Goal: Task Accomplishment & Management: Complete application form

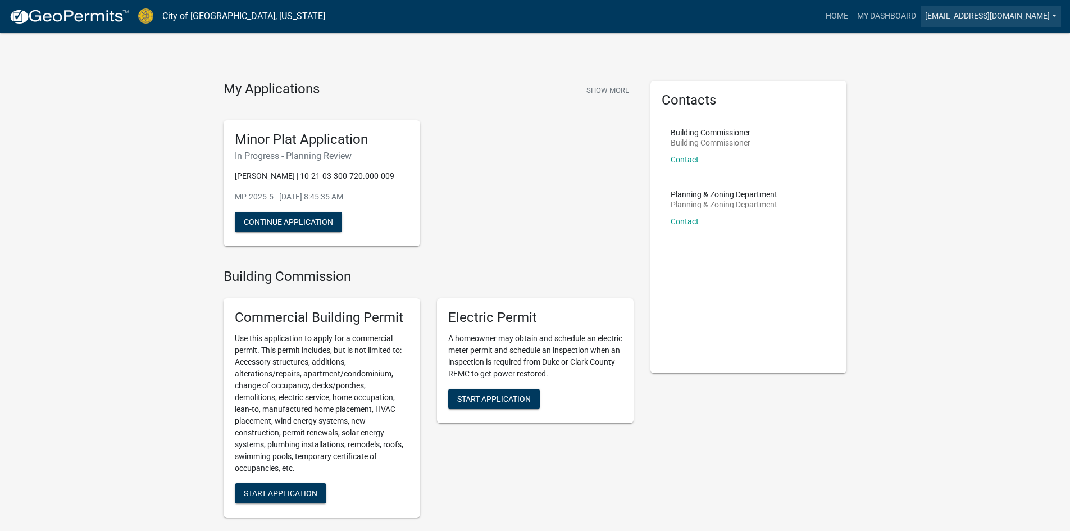
click at [1054, 17] on link "[EMAIL_ADDRESS][DOMAIN_NAME]" at bounding box center [990, 16] width 140 height 21
click at [1029, 42] on link "Account" at bounding box center [1016, 46] width 90 height 27
click at [314, 219] on button "Continue Application" at bounding box center [288, 222] width 107 height 20
click at [331, 222] on button "Continue Application" at bounding box center [288, 222] width 107 height 20
